Goal: Task Accomplishment & Management: Use online tool/utility

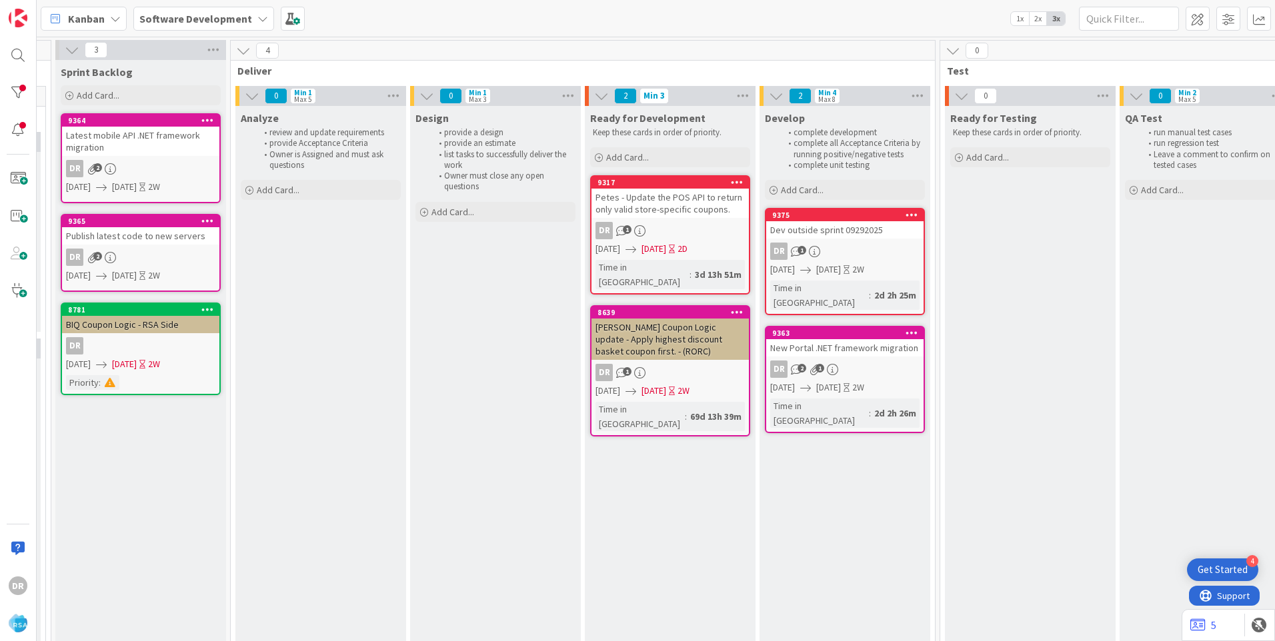
click at [831, 225] on div "Dev outside sprint 09292025" at bounding box center [844, 229] width 157 height 17
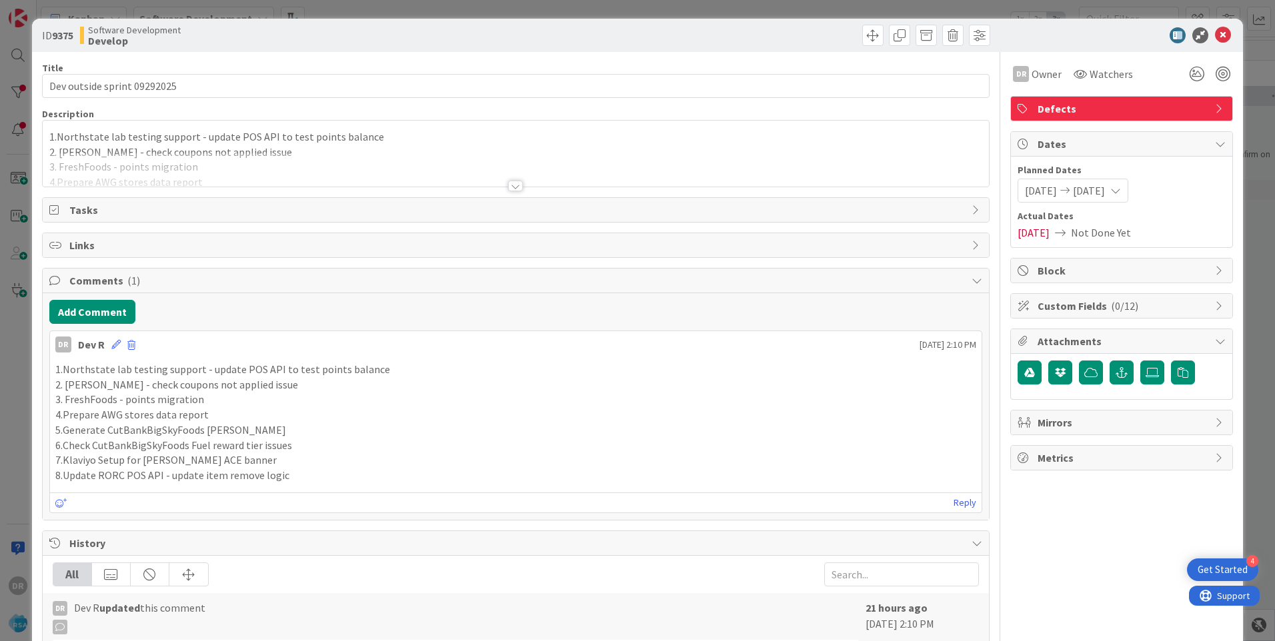
click at [211, 167] on div at bounding box center [516, 170] width 946 height 34
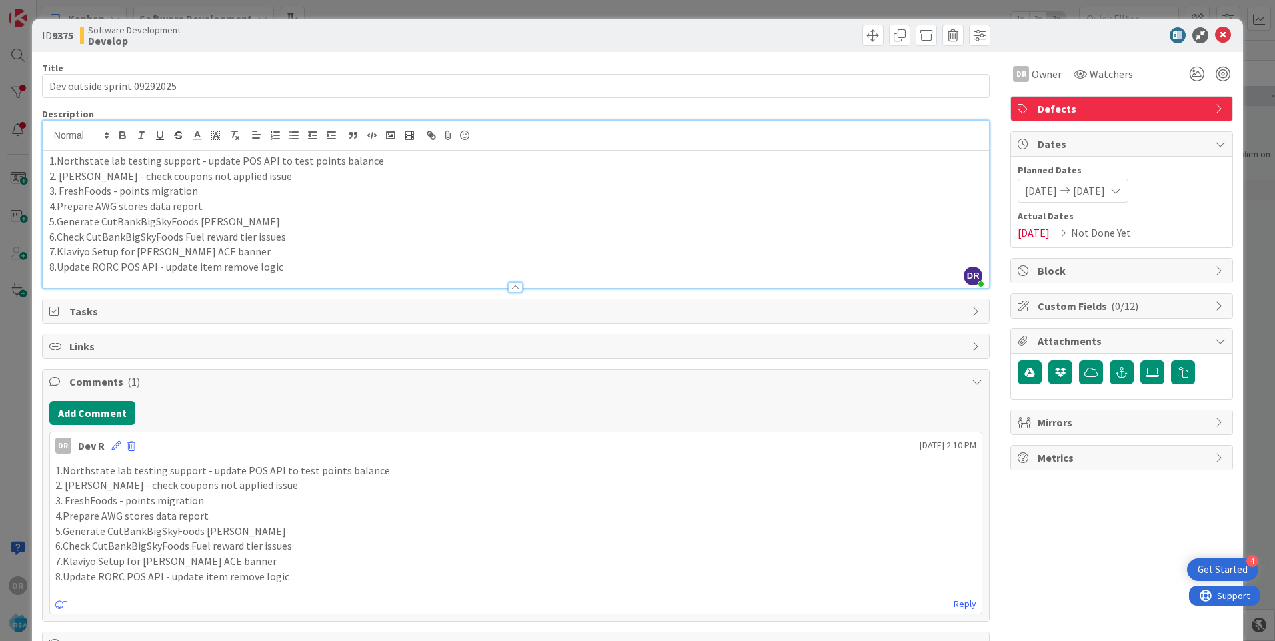
click at [285, 269] on p "8.Update RORC POS API - update item remove logic" at bounding box center [515, 266] width 933 height 15
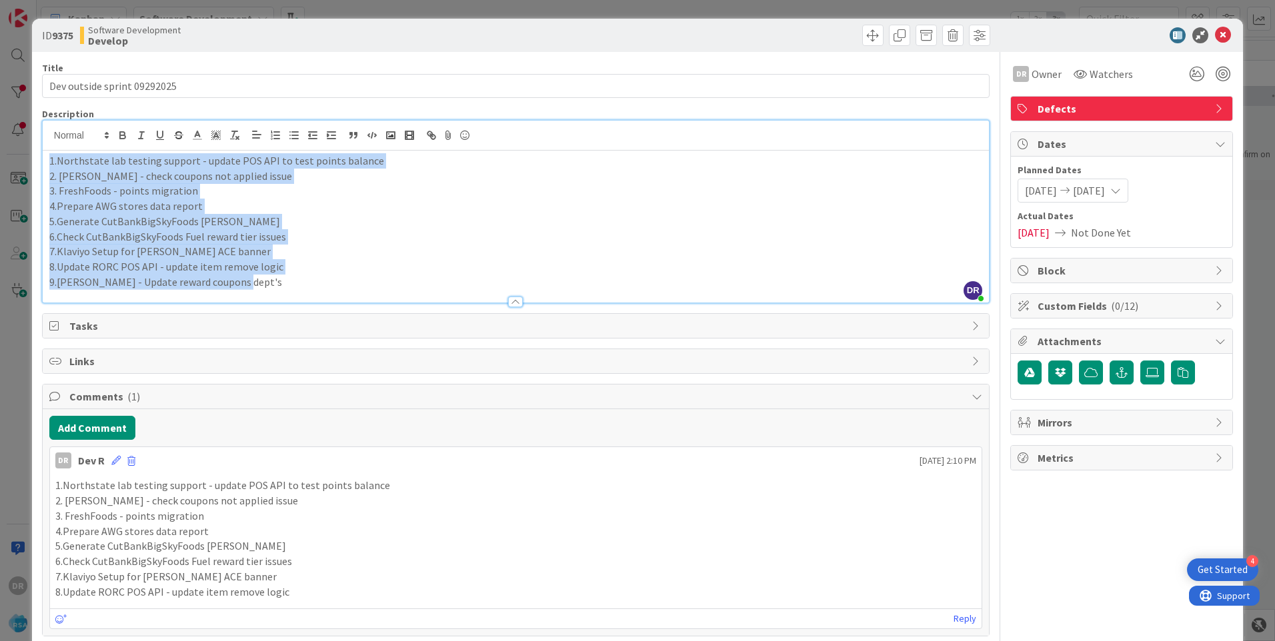
copy div "1.Northstate lab testing support - update POS API to test points balance 2. [PE…"
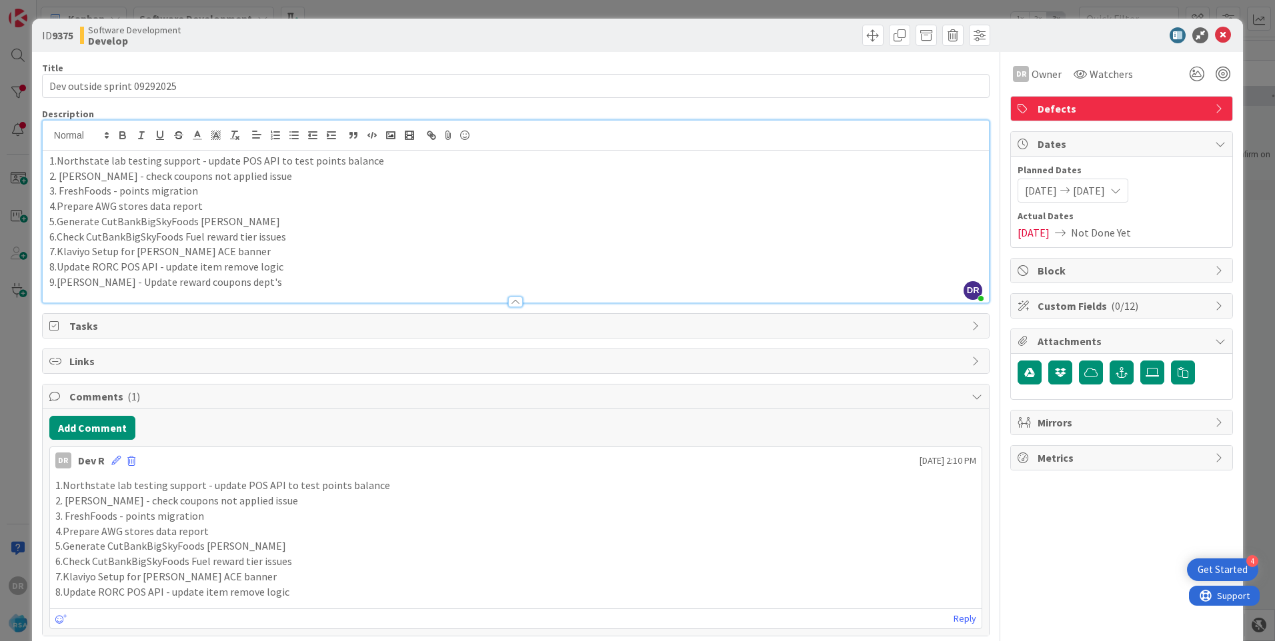
click at [109, 460] on div "DR [PERSON_NAME] [DATE] 2:10 PM" at bounding box center [515, 457] width 931 height 21
click at [113, 463] on icon at bounding box center [115, 460] width 9 height 9
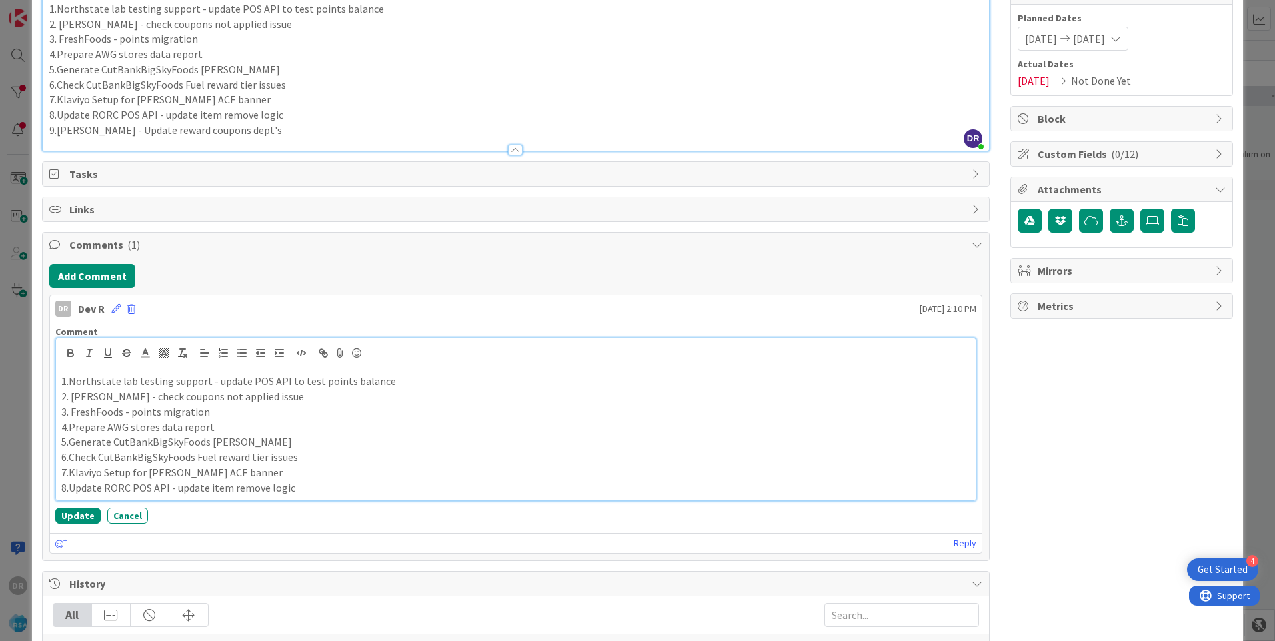
scroll to position [205, 0]
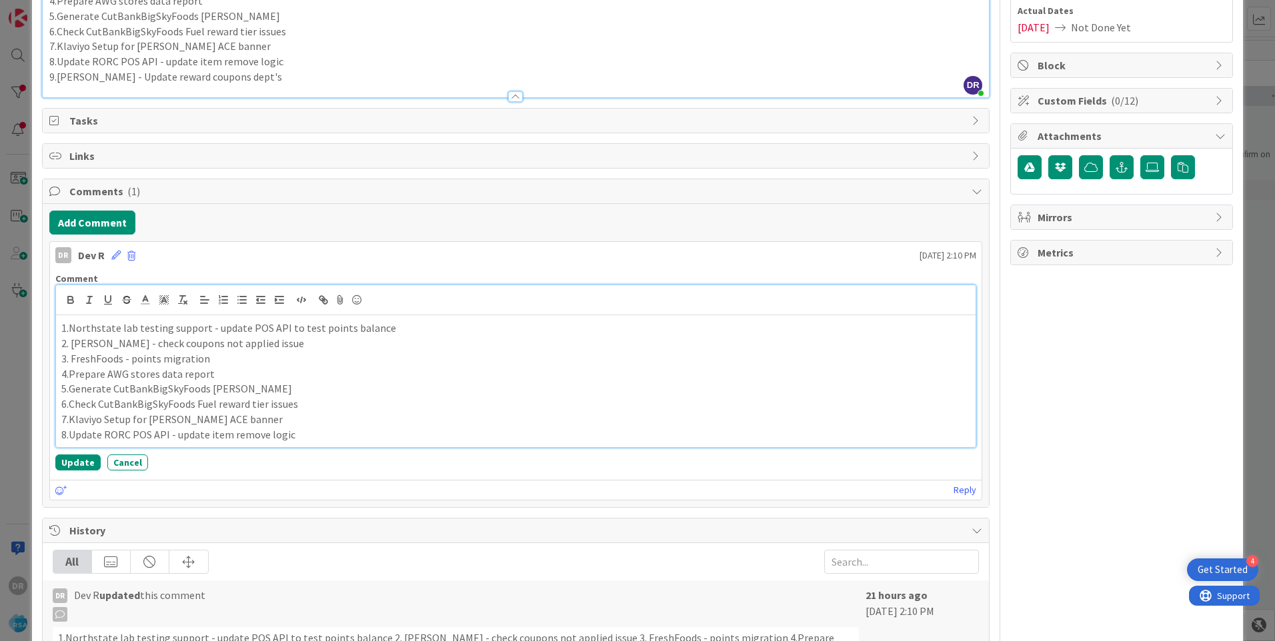
click at [281, 399] on p "6.Check CutBankBigSkyFoods Fuel reward tier issues" at bounding box center [515, 404] width 909 height 15
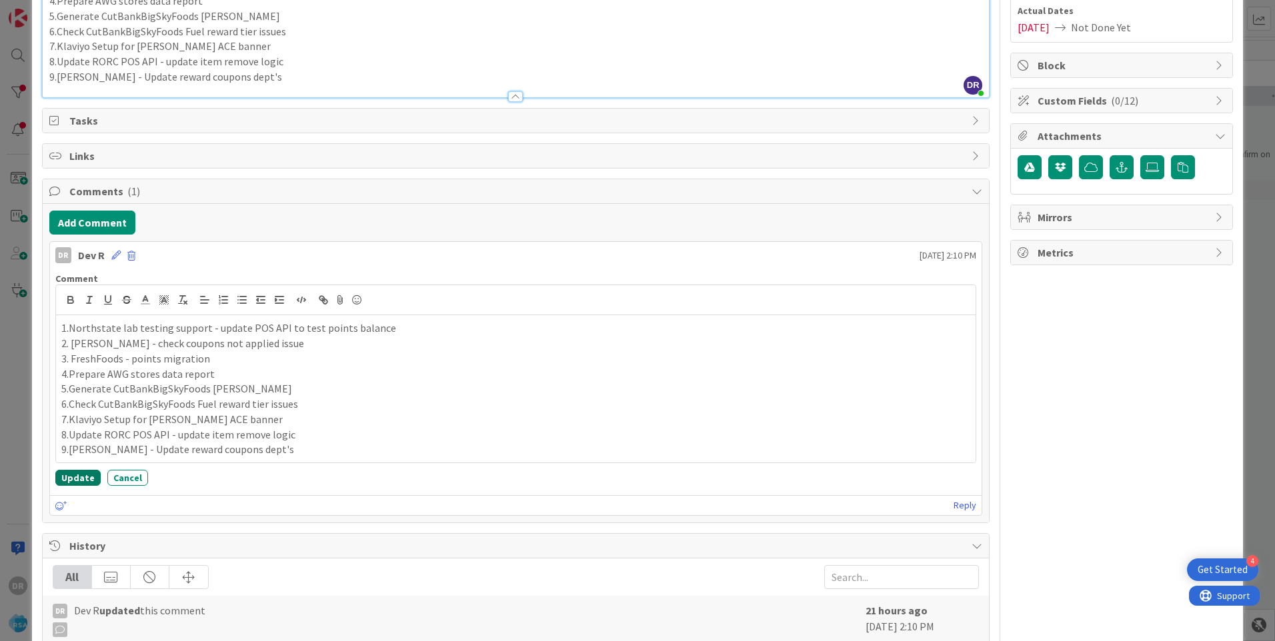
click at [79, 476] on button "Update" at bounding box center [77, 478] width 45 height 16
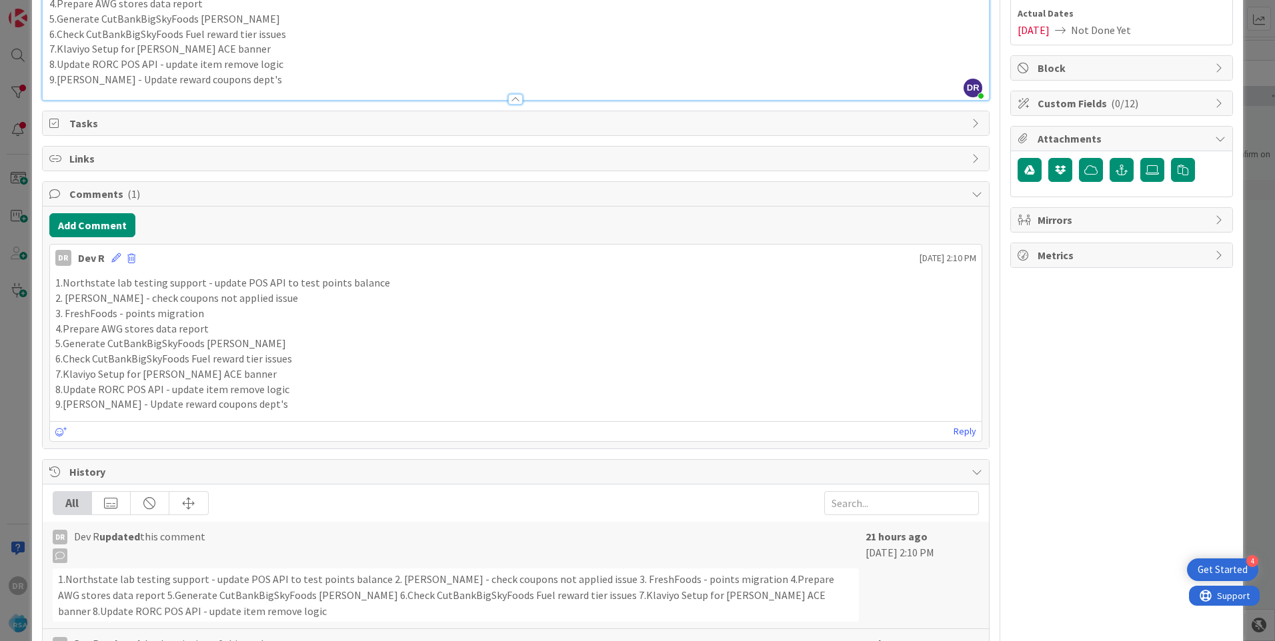
scroll to position [203, 0]
